Goal: Task Accomplishment & Management: Manage account settings

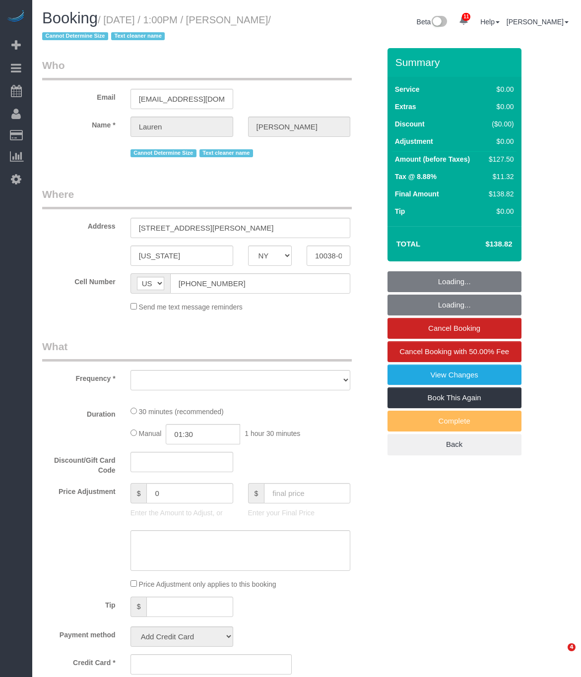
select select "NY"
select select "object:23313"
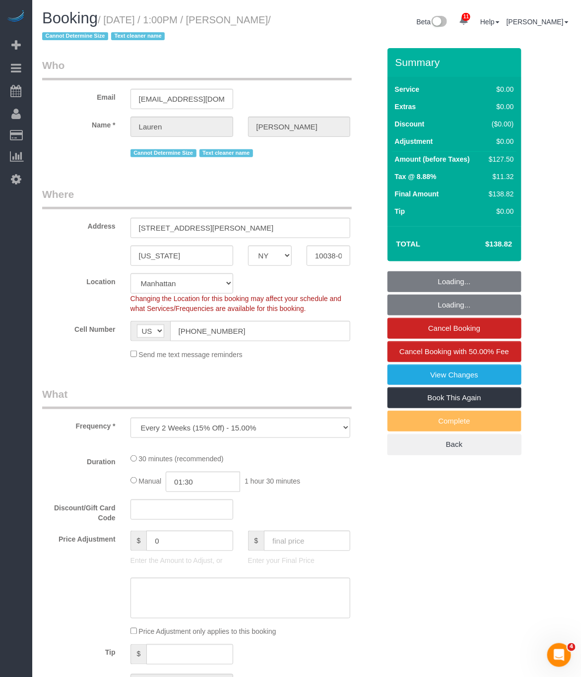
select select "string:stripe-pm_1REMk24VGloSiKo7t1T9C341"
select select "spot118"
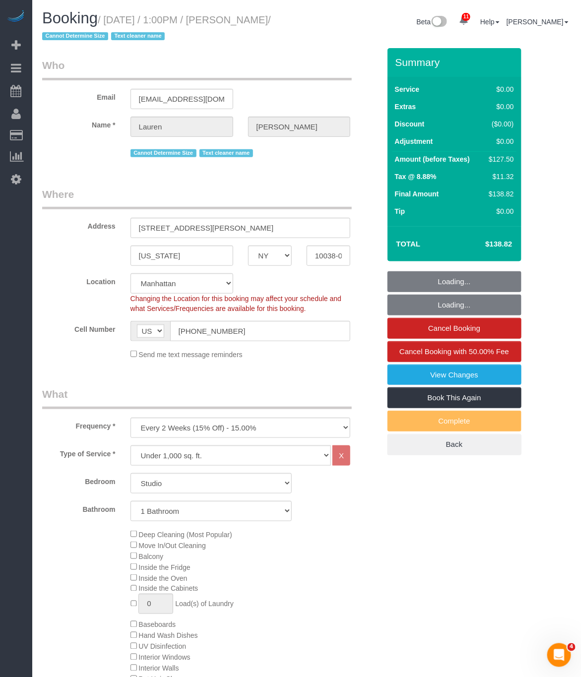
select select "object:23818"
select select "number:89"
select select "number:90"
select select "number:15"
select select "number:5"
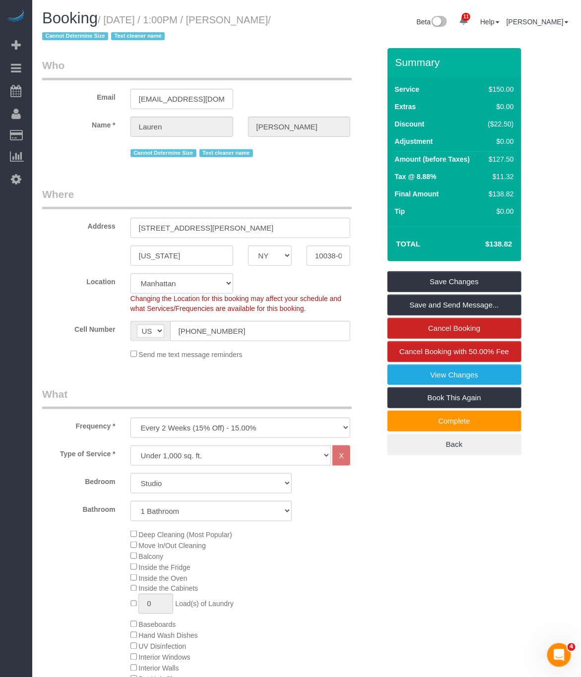
drag, startPoint x: 109, startPoint y: 21, endPoint x: 67, endPoint y: 36, distance: 44.3
click at [67, 36] on small "/ September 04, 2025 / 1:00PM / Lauren Dana / Cannot Determine Size Text cleane…" at bounding box center [156, 28] width 229 height 28
copy small "September 04, 2025 / 1:00PM / Lauren Dana"
drag, startPoint x: 136, startPoint y: 228, endPoint x: 195, endPoint y: 228, distance: 59.1
click at [195, 228] on input "84 William Street, Apt 703" at bounding box center [241, 228] width 220 height 20
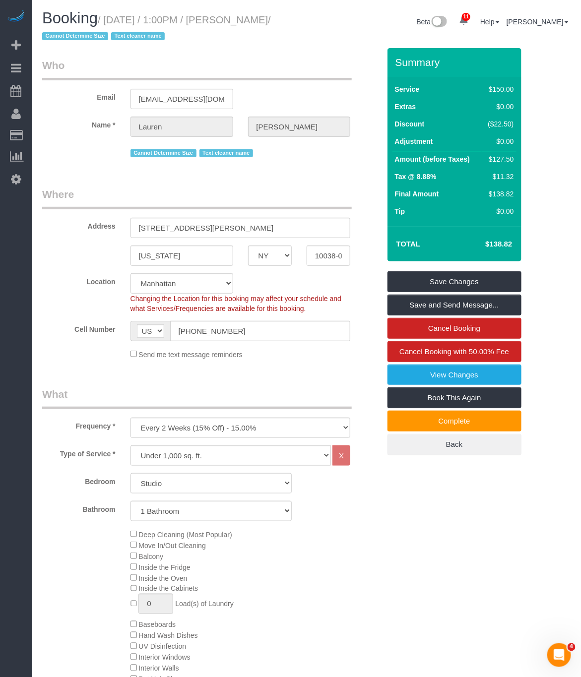
click at [314, 197] on legend "Where" at bounding box center [197, 198] width 310 height 22
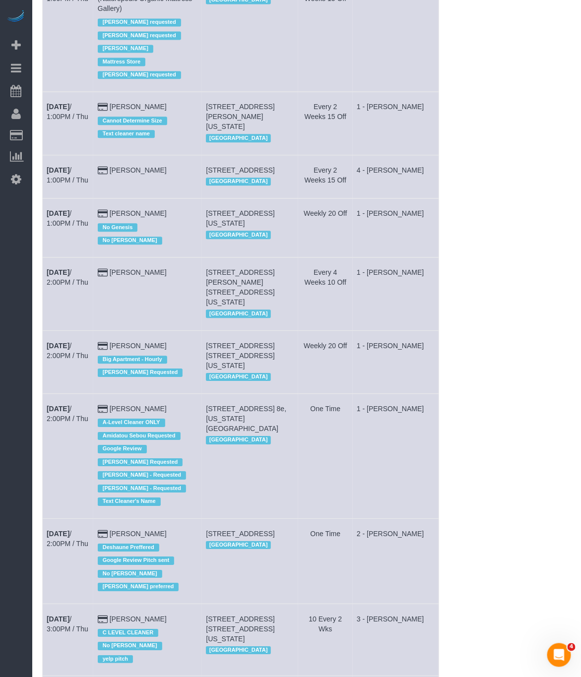
scroll to position [3052, 0]
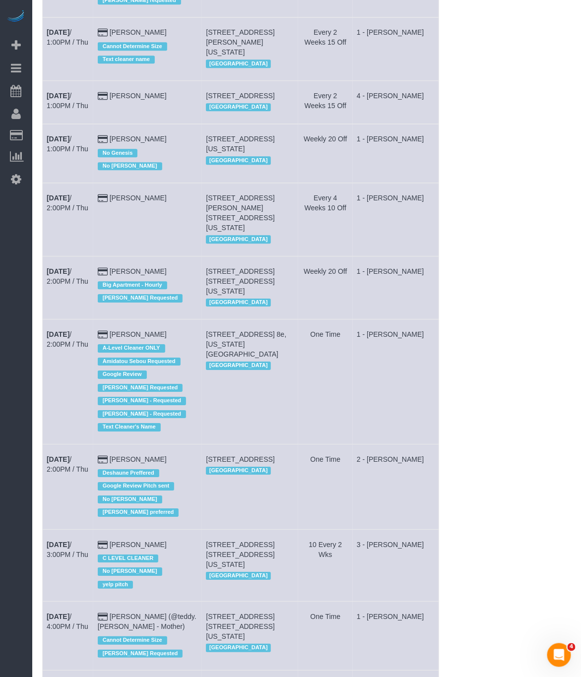
click at [57, 218] on td "Sep 4th / 2:00PM / Thu" at bounding box center [68, 219] width 51 height 73
click at [65, 202] on b "Sep 4th" at bounding box center [58, 198] width 23 height 8
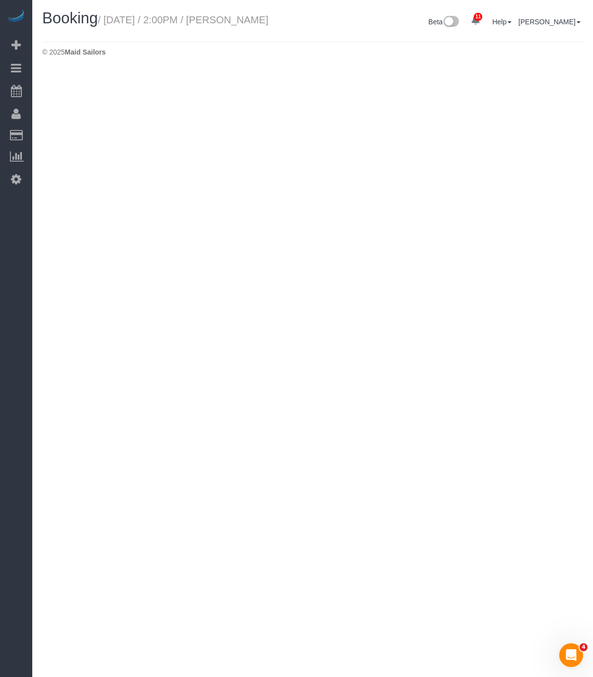
select select "NY"
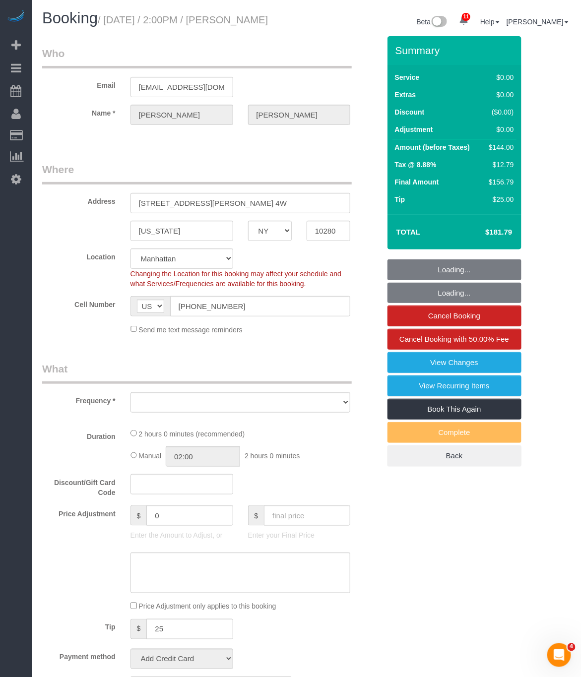
select select "string:stripe-pm_1OMGuc4VGloSiKo7zwkUdUav"
select select "object:25924"
select select "number:89"
select select "number:90"
select select "number:15"
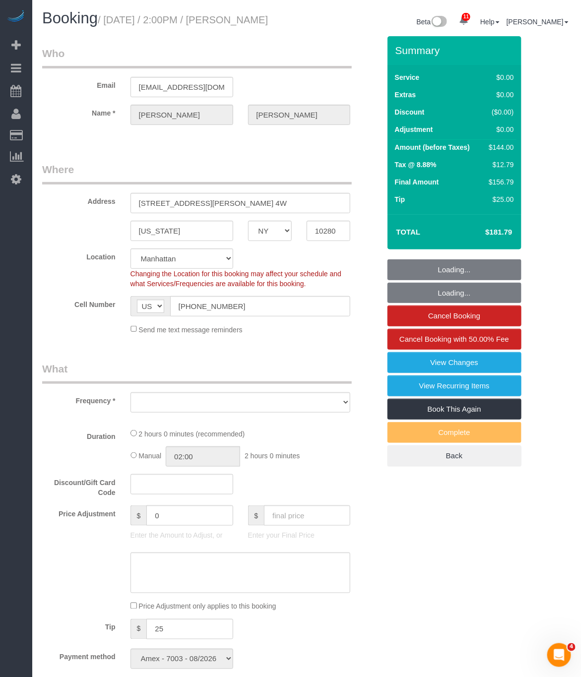
select select "number:6"
select select "1"
select select "spot156"
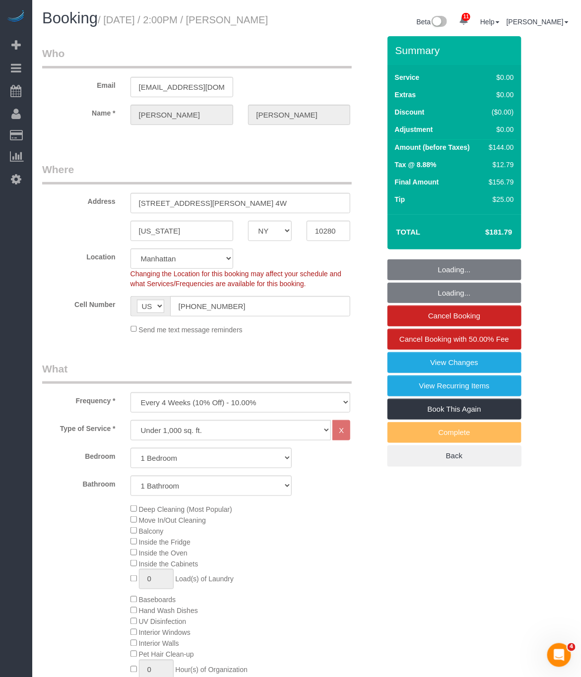
select select "object:26572"
select select "1"
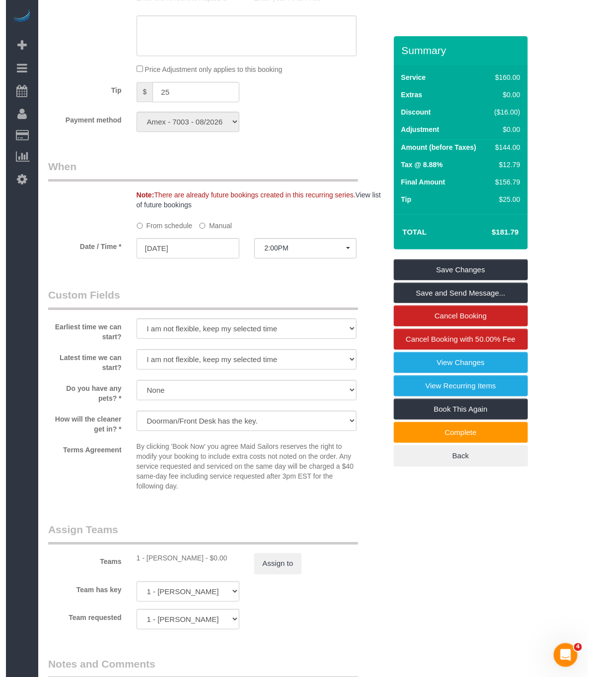
scroll to position [968, 0]
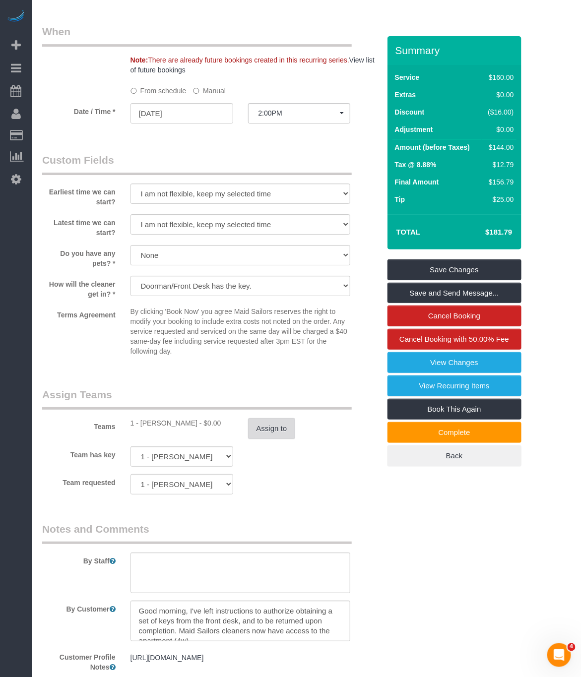
click at [277, 439] on button "Assign to" at bounding box center [272, 428] width 48 height 21
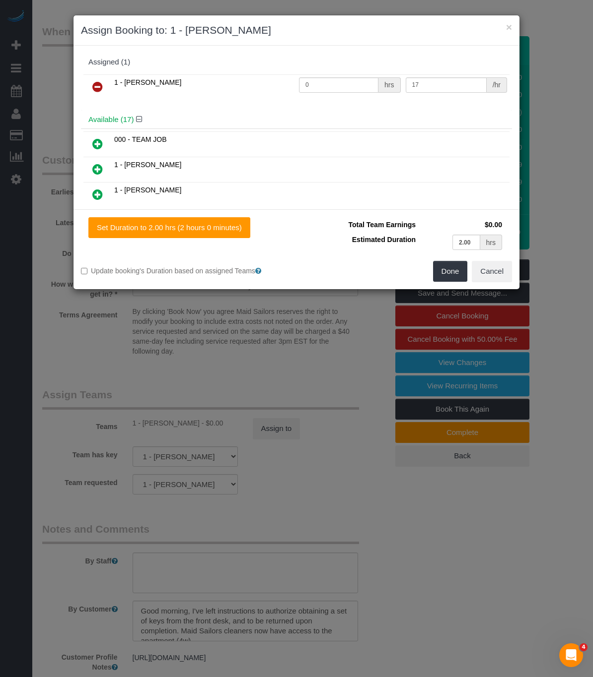
click at [102, 91] on icon at bounding box center [97, 87] width 10 height 12
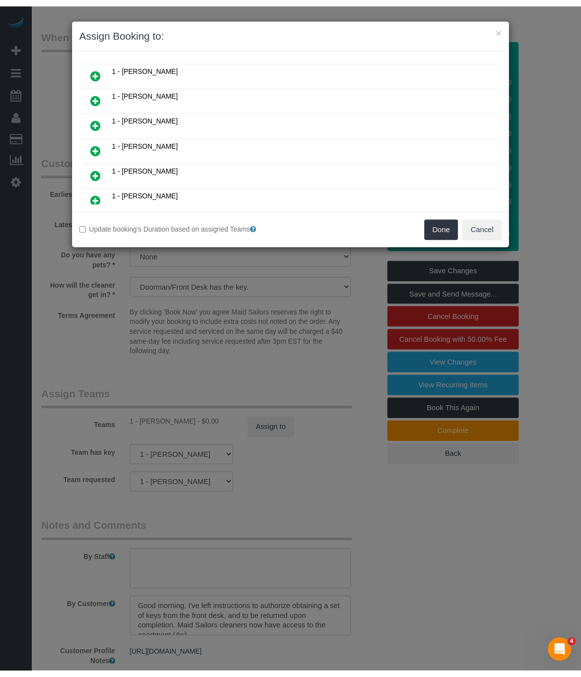
scroll to position [0, 0]
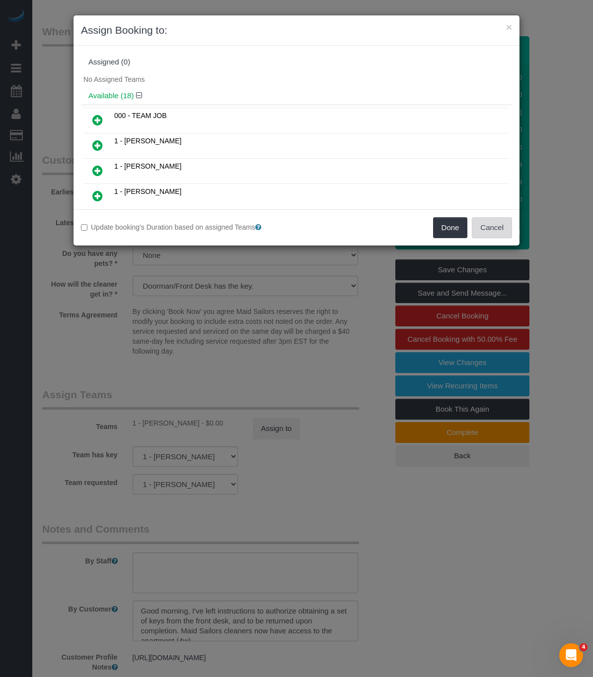
click at [490, 227] on button "Cancel" at bounding box center [491, 227] width 40 height 21
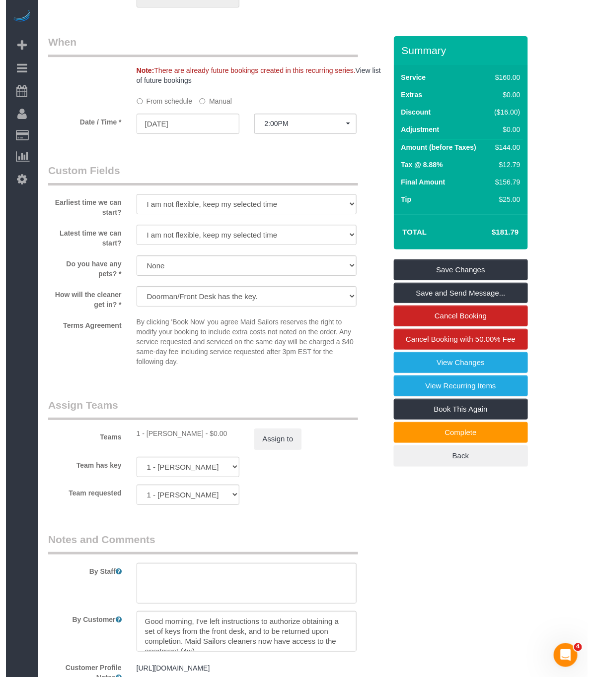
scroll to position [1042, 0]
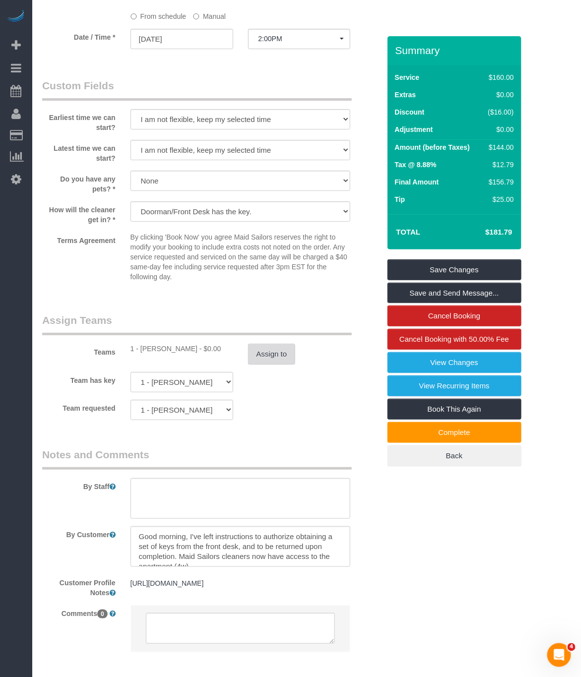
click at [276, 365] on button "Assign to" at bounding box center [272, 354] width 48 height 21
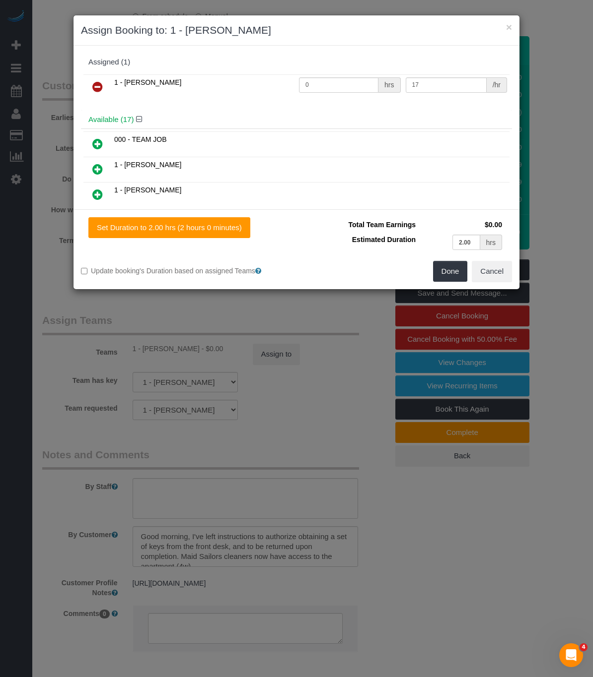
click at [94, 87] on icon at bounding box center [97, 87] width 10 height 12
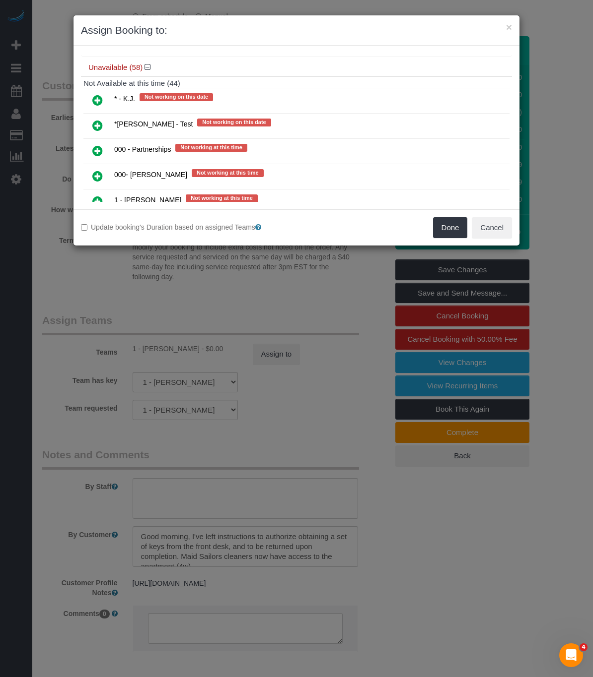
scroll to position [1699, 0]
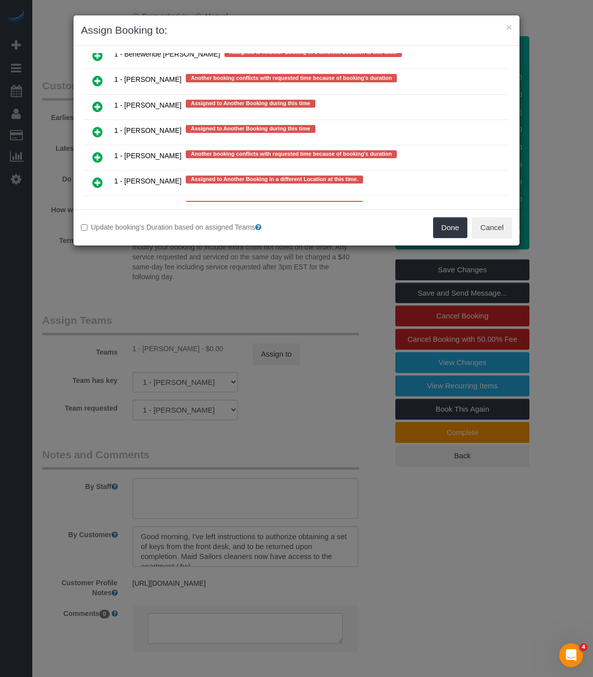
click at [99, 87] on icon at bounding box center [97, 81] width 10 height 12
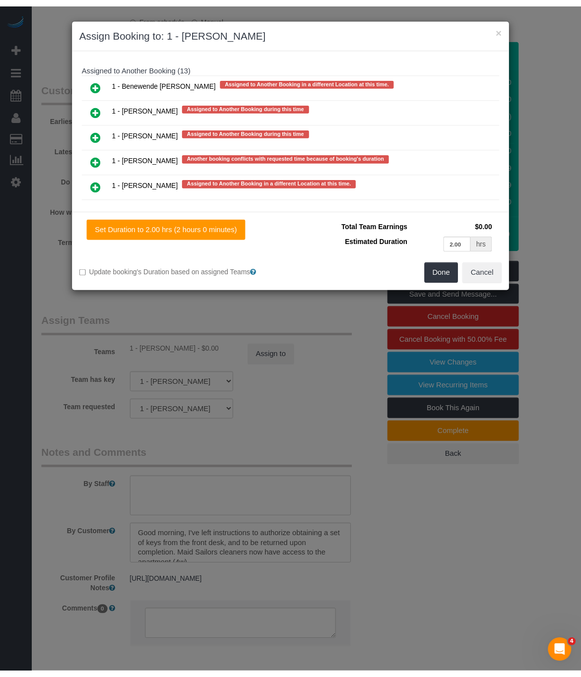
scroll to position [1727, 0]
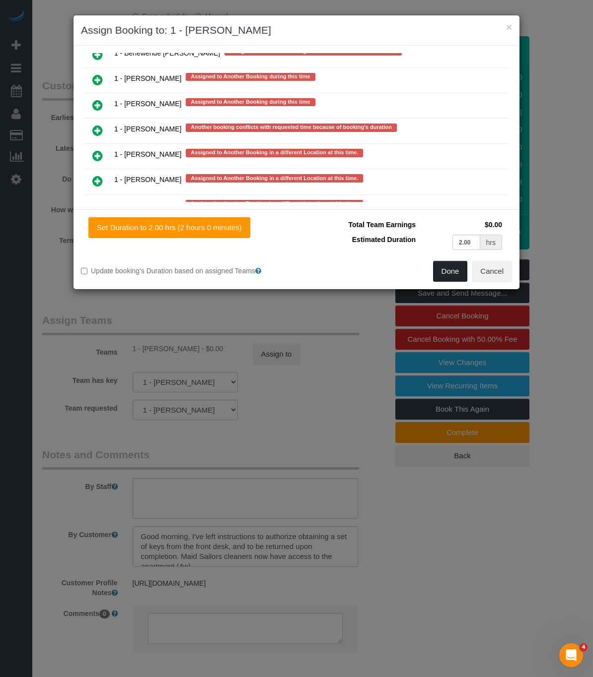
click at [453, 271] on button "Done" at bounding box center [450, 271] width 35 height 21
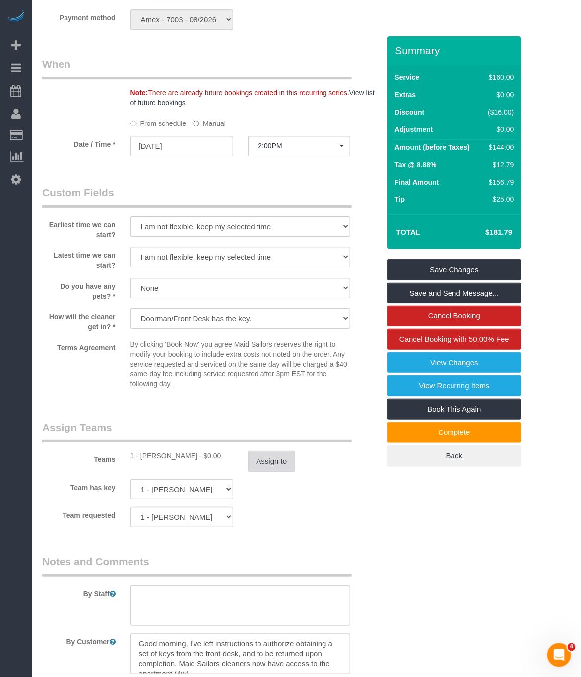
scroll to position [819, 0]
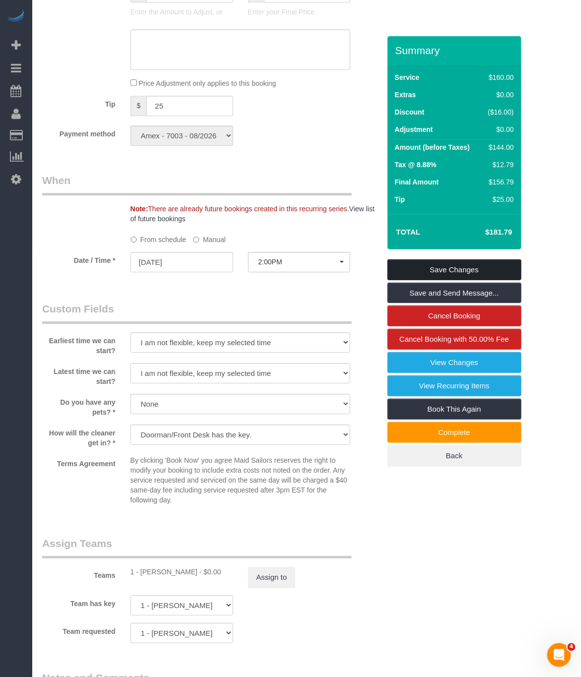
click at [441, 277] on link "Save Changes" at bounding box center [455, 270] width 134 height 21
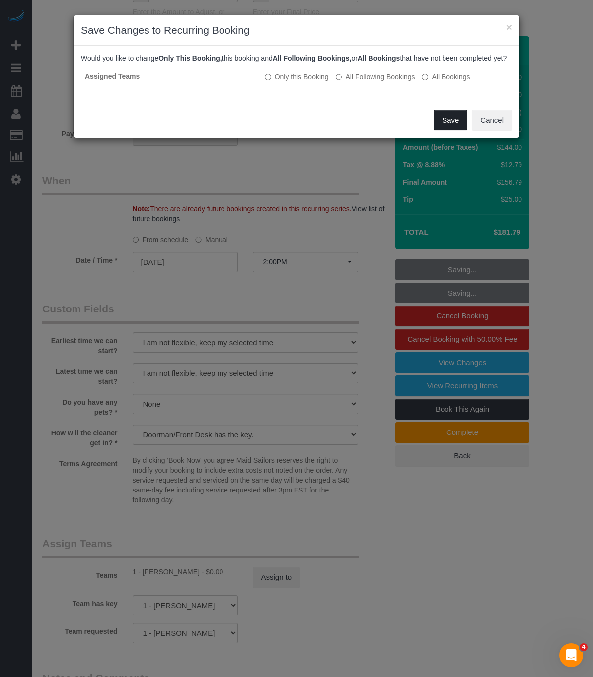
click at [443, 126] on button "Save" at bounding box center [450, 120] width 34 height 21
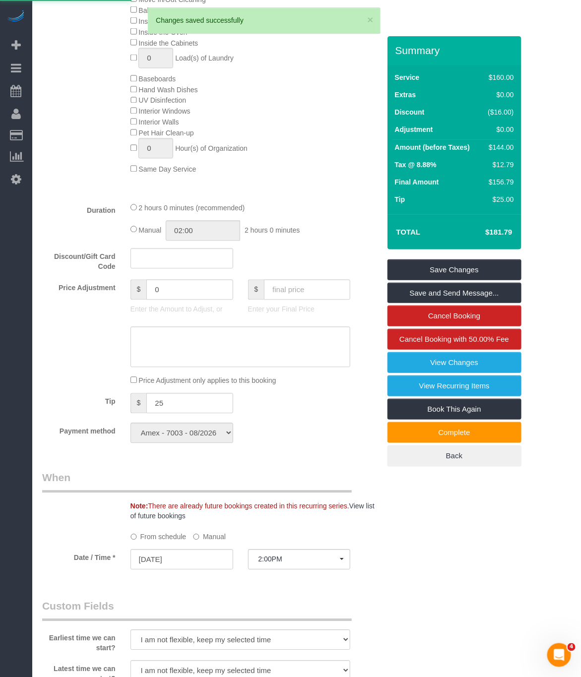
scroll to position [223, 0]
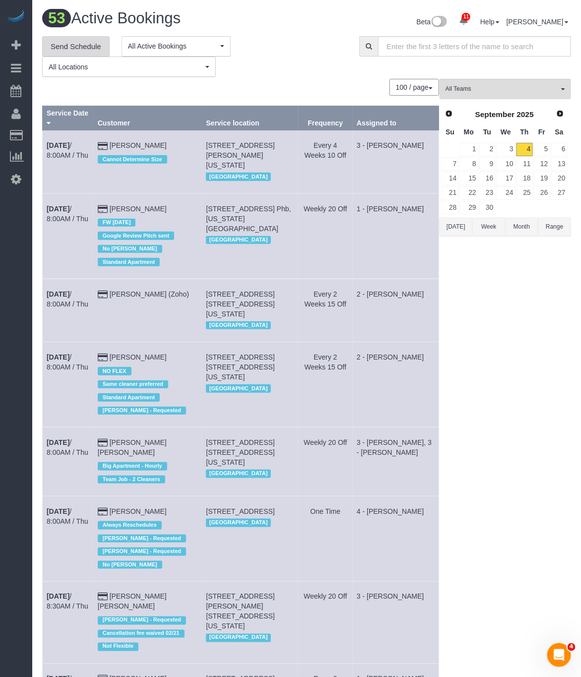
click at [84, 42] on link "Send Schedule" at bounding box center [75, 46] width 67 height 21
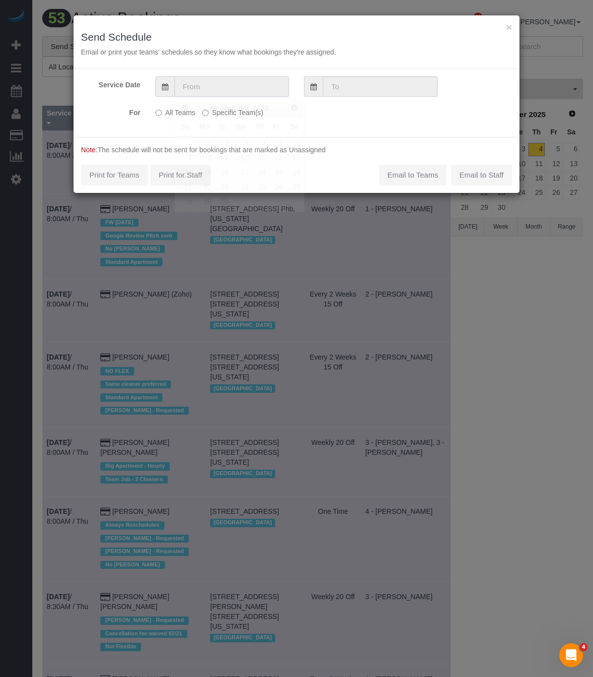
click at [249, 85] on input "text" at bounding box center [231, 86] width 115 height 20
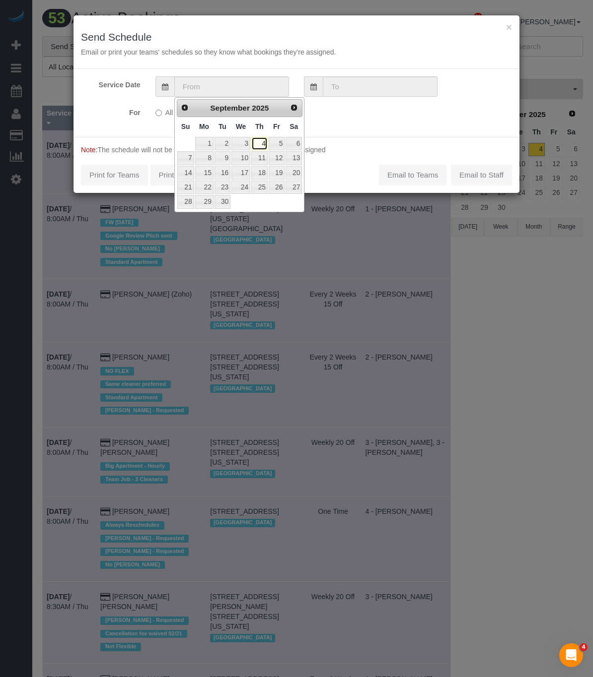
click at [259, 141] on link "4" at bounding box center [259, 143] width 16 height 13
type input "09/04/2025"
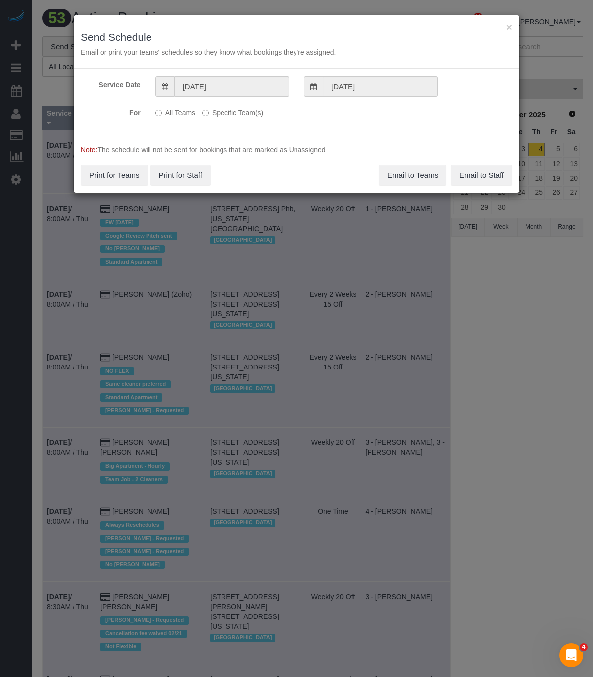
click at [242, 109] on label "Specific Team(s)" at bounding box center [232, 110] width 61 height 13
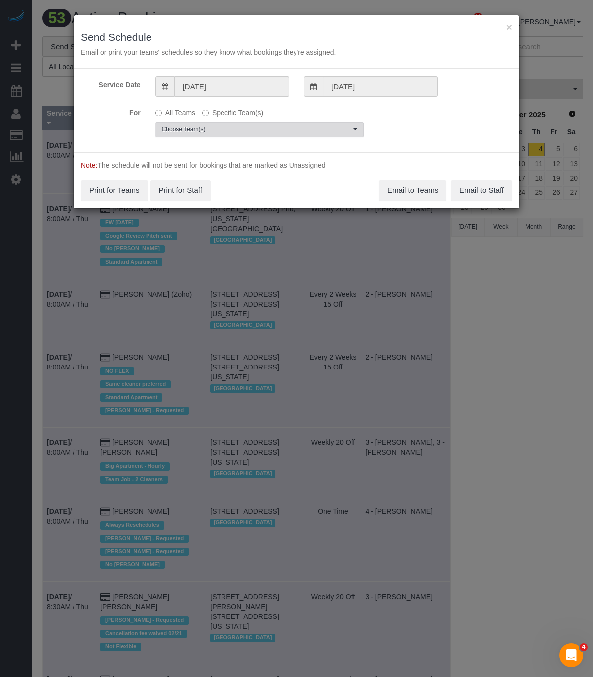
click at [245, 128] on span "Choose Team(s)" at bounding box center [256, 130] width 189 height 8
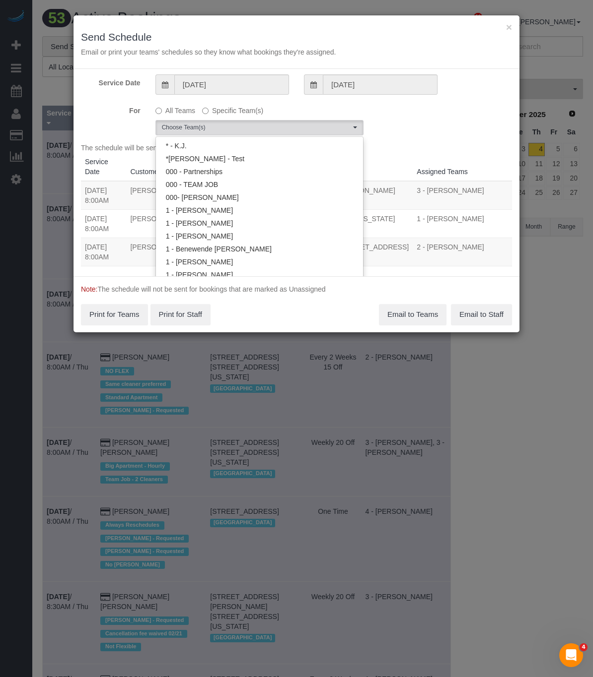
scroll to position [219, 0]
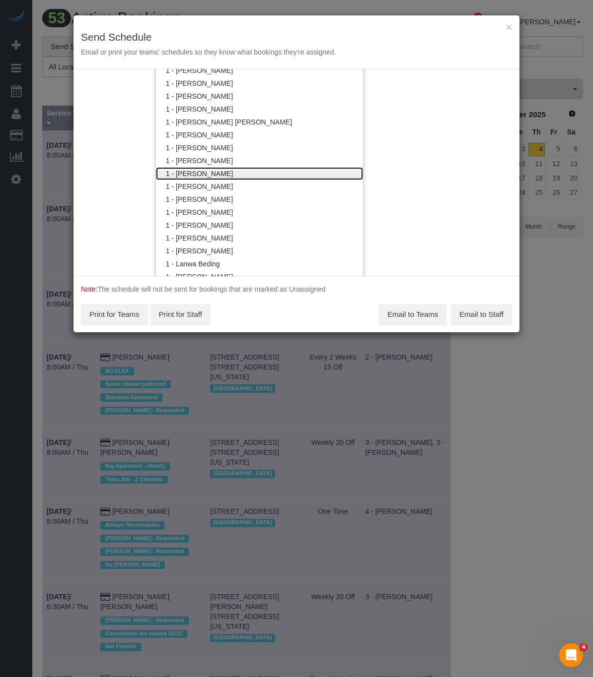
click at [199, 176] on link "1 - [PERSON_NAME]" at bounding box center [259, 173] width 207 height 13
click at [426, 169] on div "Service Date 09/04/2025 09/04/2025 For All Teams Specific Team(s) 1 - Hassanato…" at bounding box center [296, 172] width 446 height 207
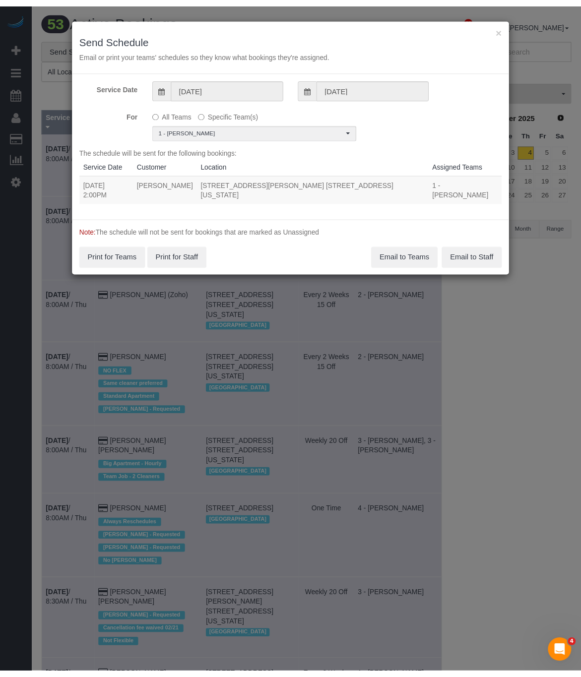
scroll to position [0, 0]
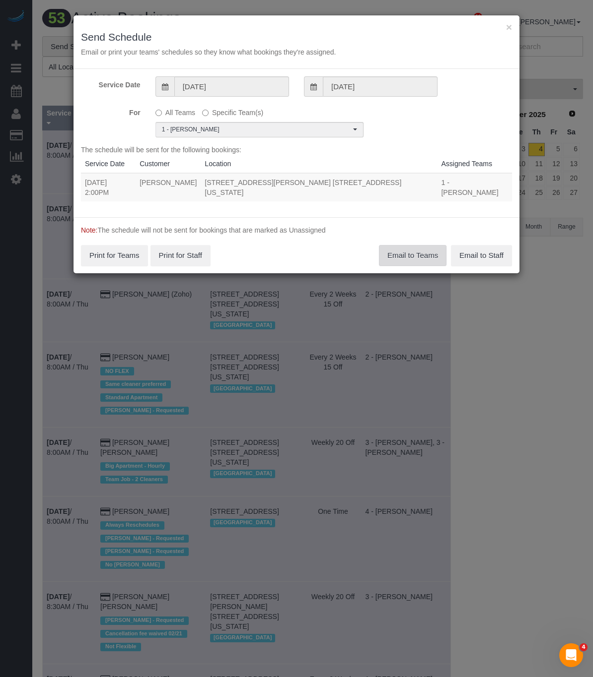
click at [411, 251] on button "Email to Teams" at bounding box center [412, 255] width 67 height 21
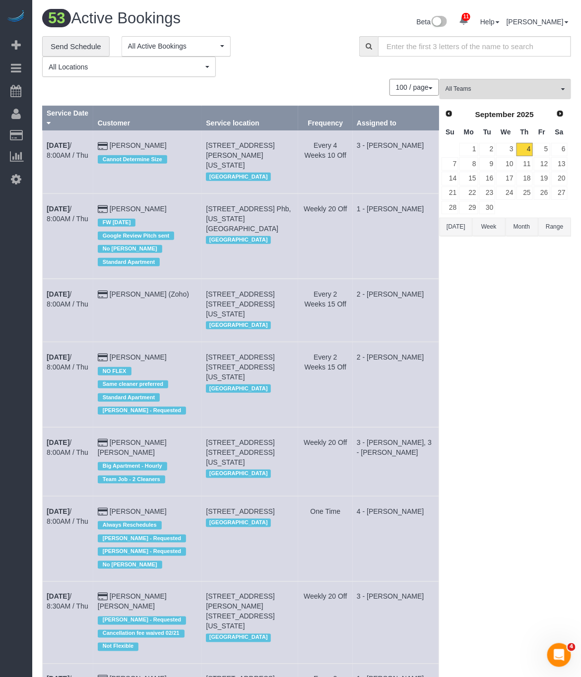
click at [297, 82] on div "100 / page 10 / page 20 / page 30 / page 40 / page 50 / page 100 / page" at bounding box center [240, 87] width 397 height 17
click at [424, 50] on input "text" at bounding box center [474, 46] width 193 height 20
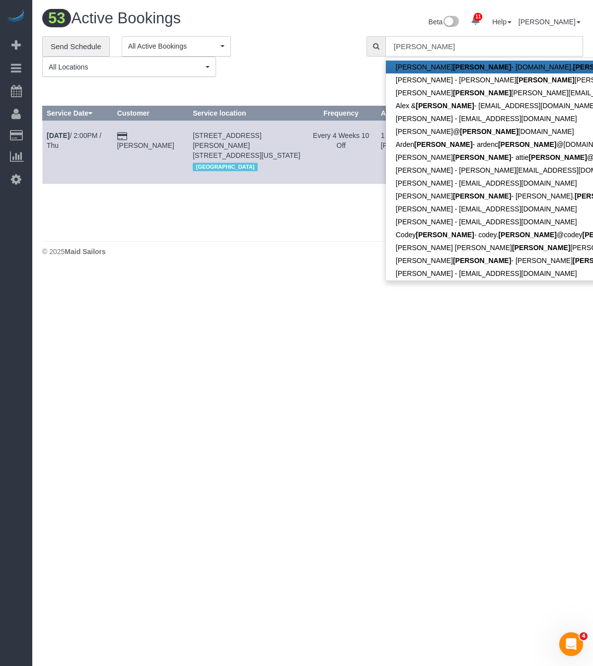
type input "james"
drag, startPoint x: 175, startPoint y: 210, endPoint x: 138, endPoint y: 173, distance: 51.9
click at [175, 210] on div "0 Bookings found. We couldn't find any bookings that matched your search. Creat…" at bounding box center [246, 157] width 409 height 157
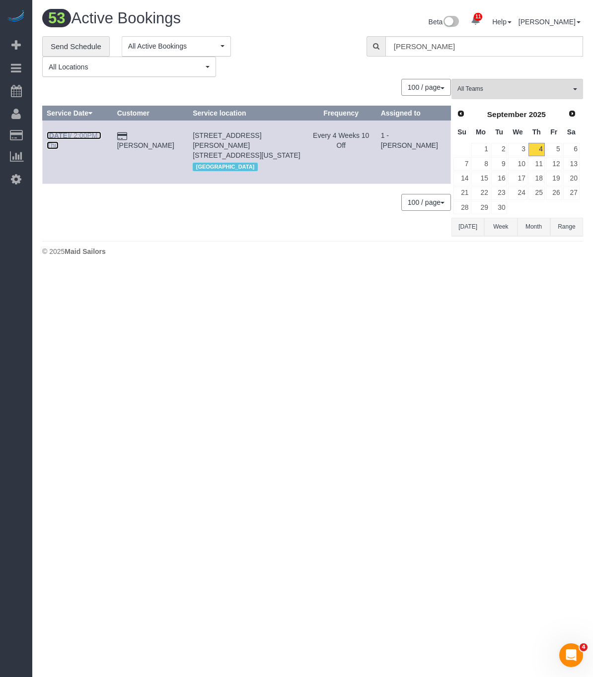
click at [67, 137] on b "Sep 4th" at bounding box center [58, 136] width 23 height 8
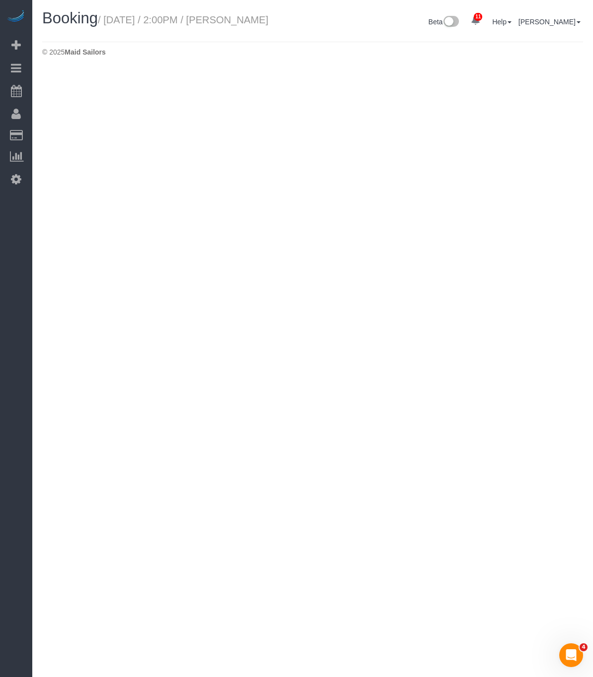
select select "NY"
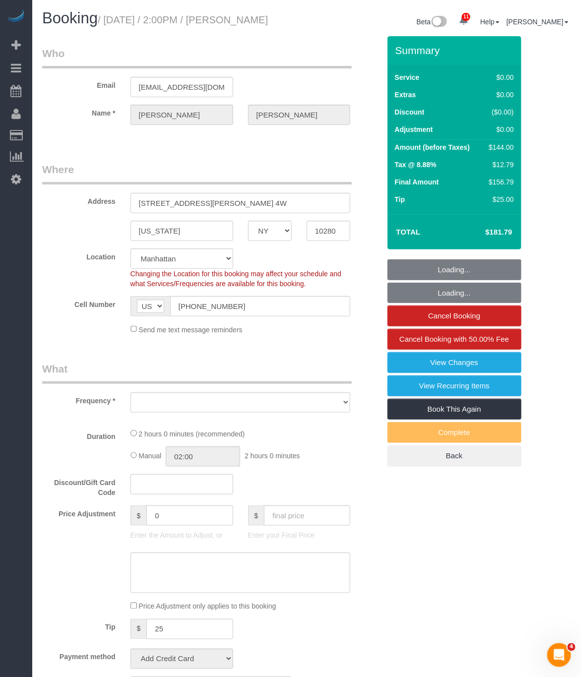
select select "object:33821"
select select "number:89"
select select "number:90"
select select "number:15"
select select "number:6"
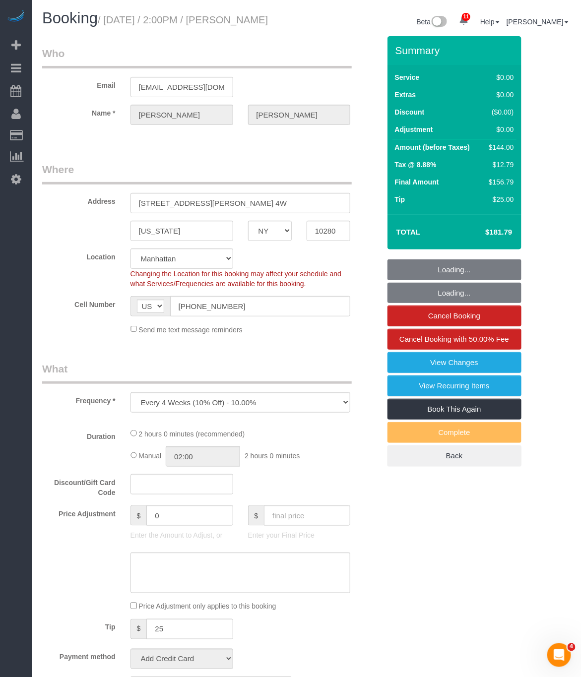
select select "string:stripe-pm_1OMGuc4VGloSiKo7zwkUdUav"
select select "spot193"
select select "1"
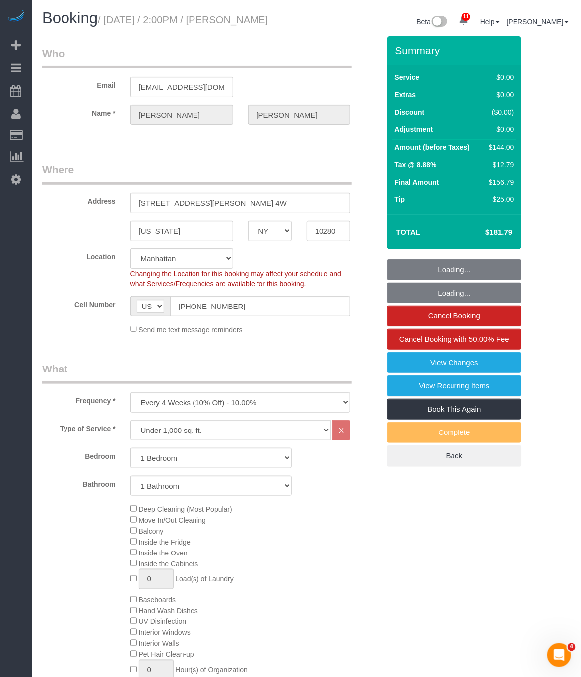
select select "object:34077"
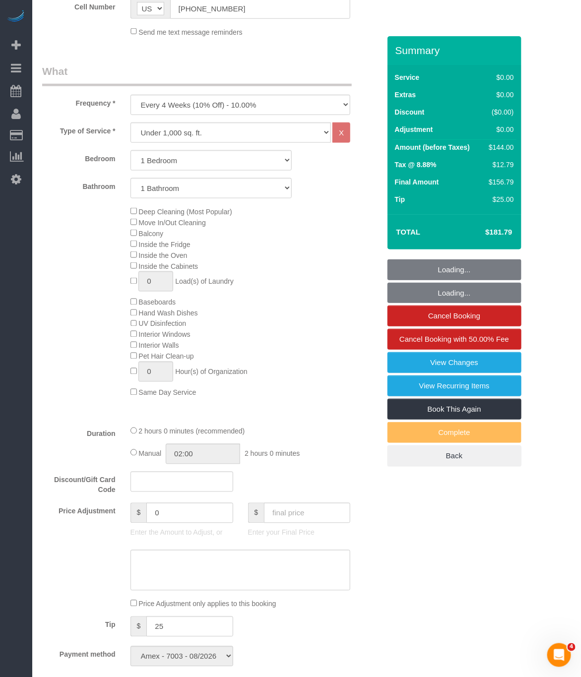
select select "1"
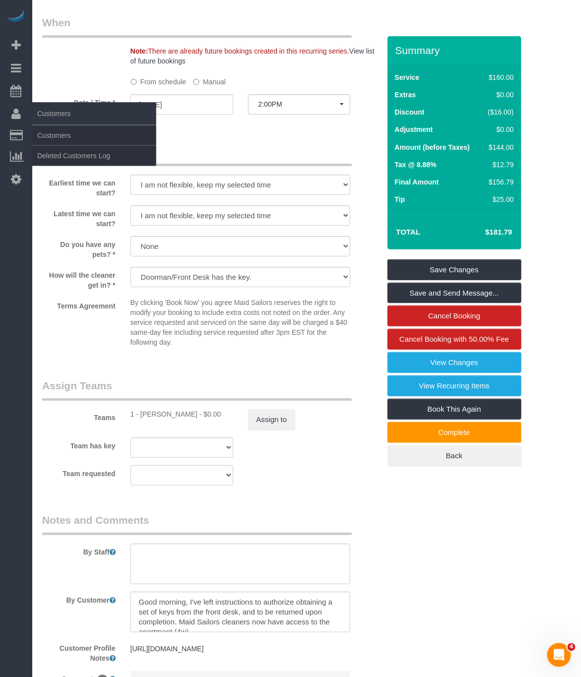
scroll to position [891, 0]
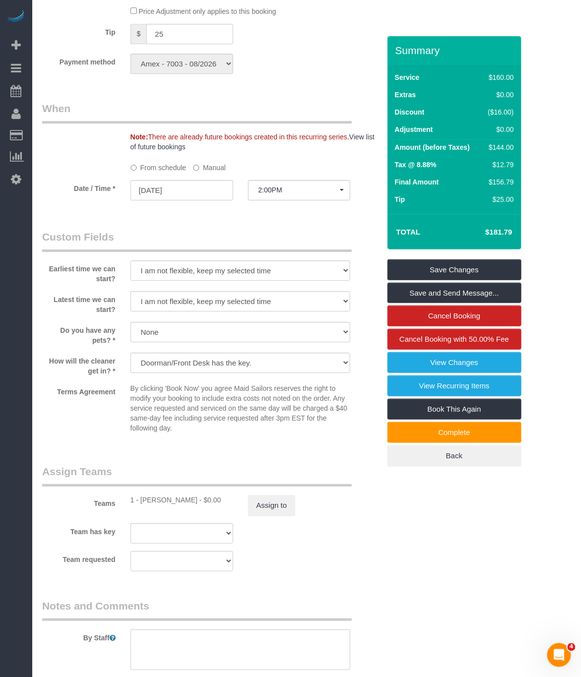
click at [342, 124] on legend "When" at bounding box center [197, 112] width 310 height 22
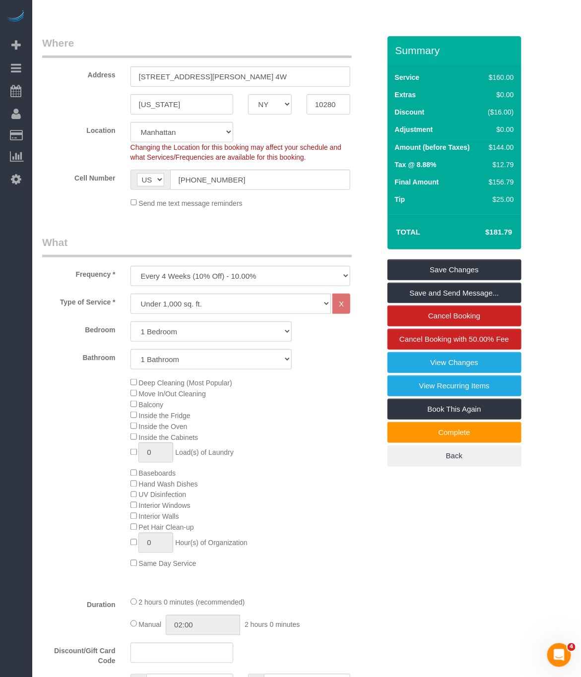
scroll to position [0, 0]
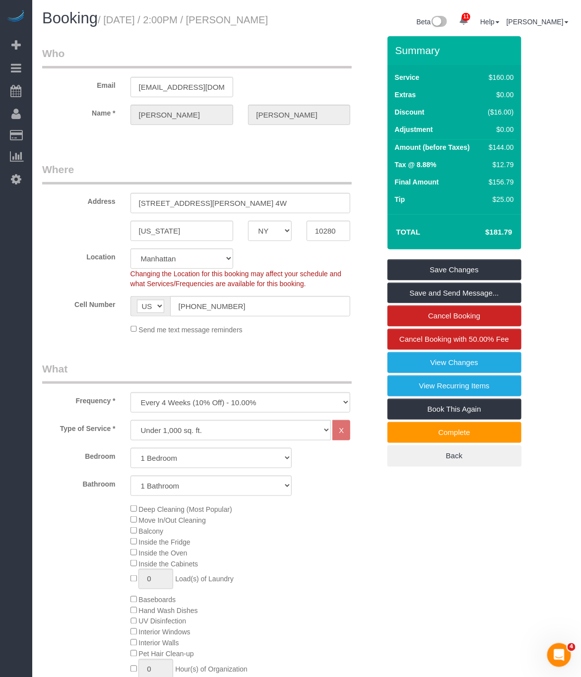
drag, startPoint x: 107, startPoint y: 17, endPoint x: 124, endPoint y: 33, distance: 23.2
click at [124, 27] on h1 "Booking / September 04, 2025 / 2:00PM / James Mcgrath" at bounding box center [170, 18] width 257 height 17
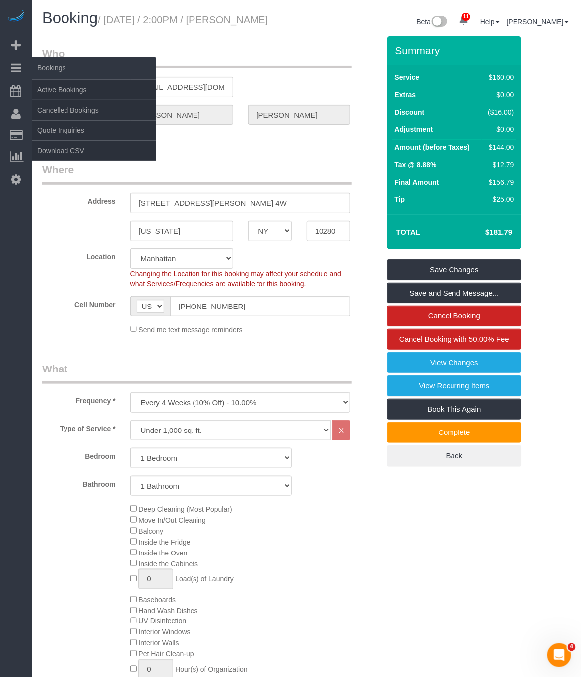
copy small "September 04, 2025 / 2:00PM / James Mcgrath"
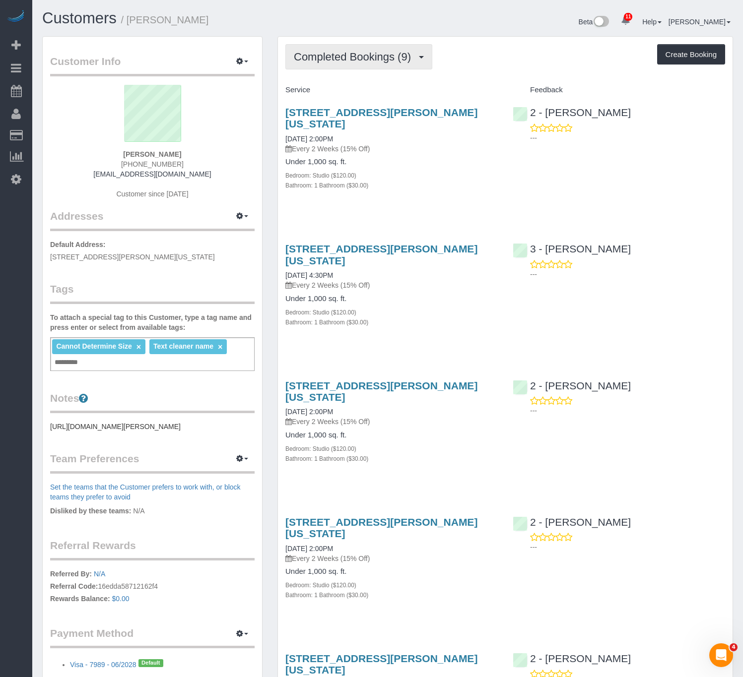
click at [362, 68] on button "Completed Bookings (9)" at bounding box center [358, 56] width 147 height 25
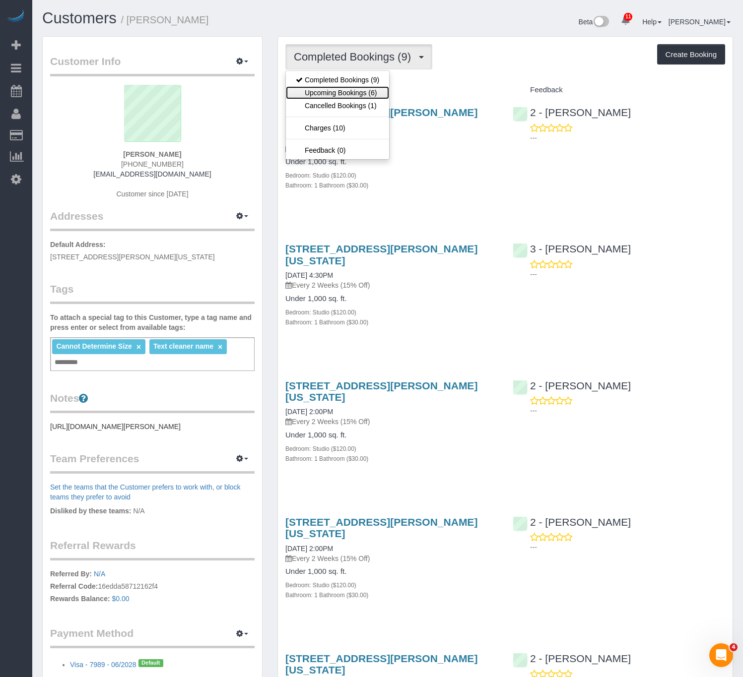
click at [362, 89] on link "Upcoming Bookings (6)" at bounding box center [337, 92] width 103 height 13
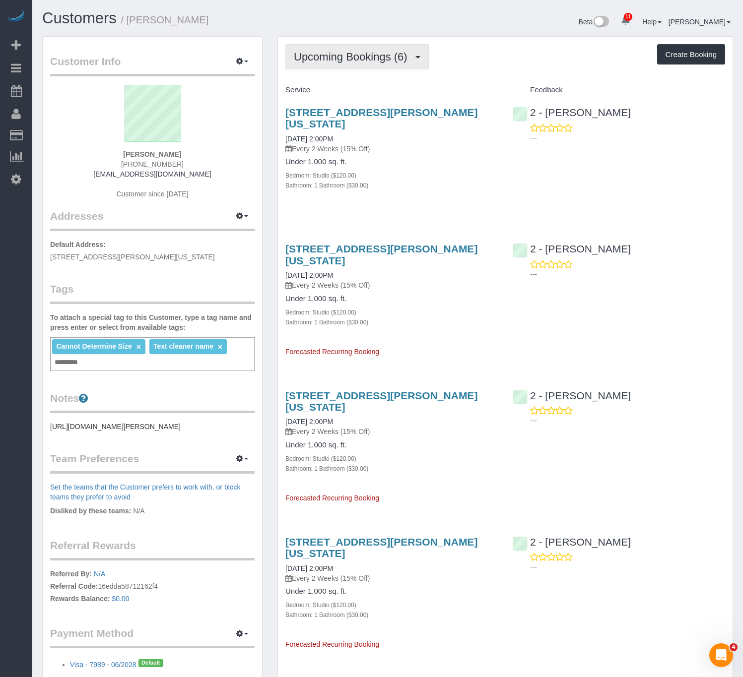
click at [382, 59] on span "Upcoming Bookings (6)" at bounding box center [353, 57] width 119 height 12
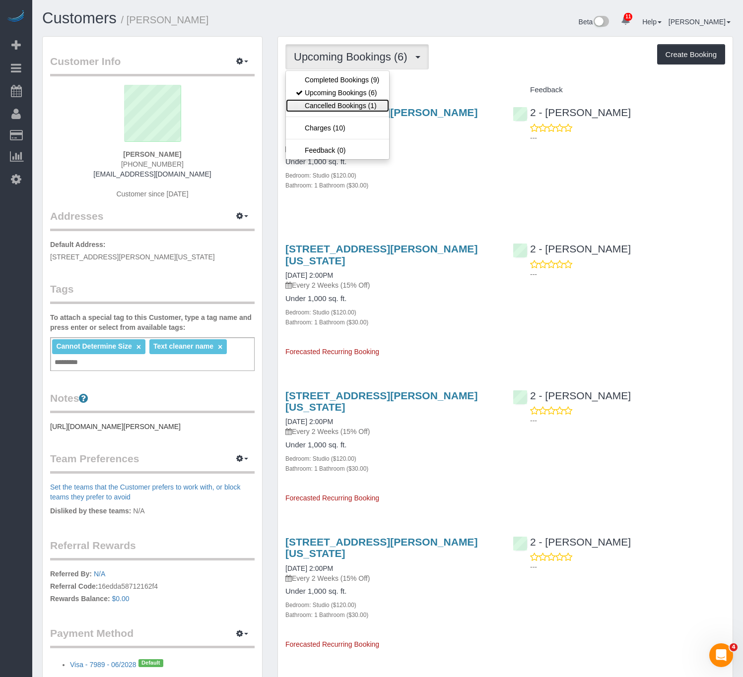
click at [359, 105] on link "Cancelled Bookings (1)" at bounding box center [337, 105] width 103 height 13
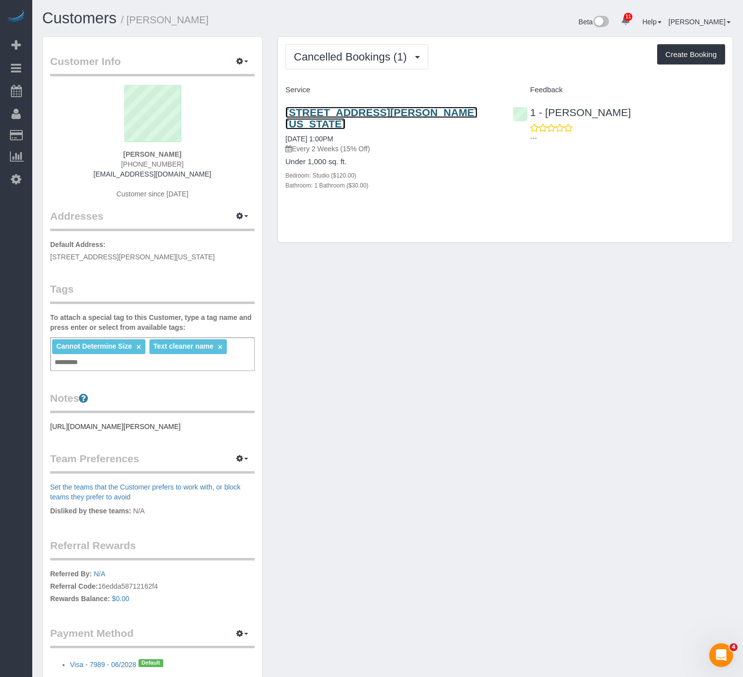
click at [376, 112] on link "[STREET_ADDRESS][PERSON_NAME][US_STATE]" at bounding box center [381, 118] width 192 height 23
